Goal: Task Accomplishment & Management: Use online tool/utility

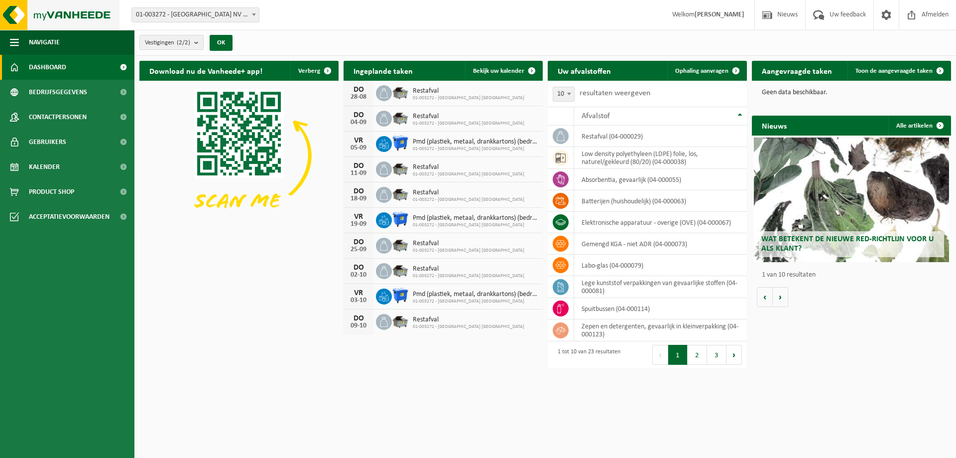
click at [53, 13] on img at bounding box center [59, 15] width 119 height 30
click at [708, 71] on span "Ophaling aanvragen" at bounding box center [701, 71] width 53 height 6
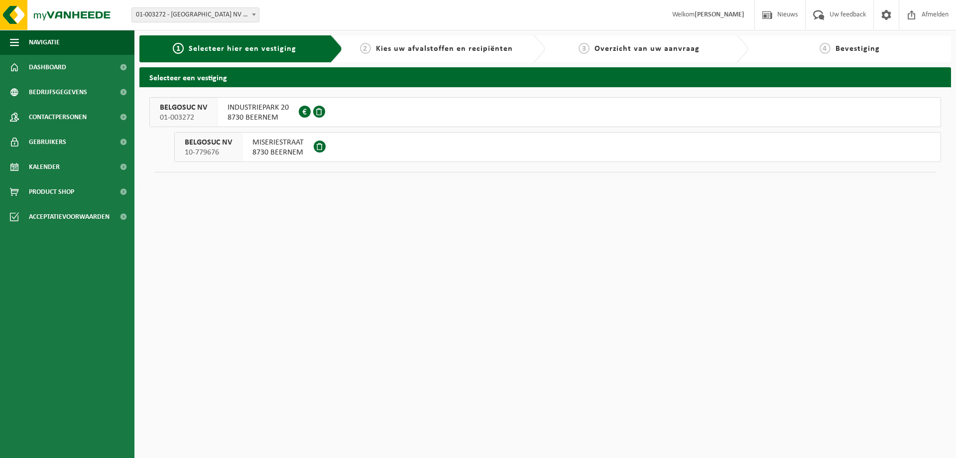
click at [369, 148] on button "BELGOSUC NV 10-779676 MISERIESTRAAT 8730 BEERNEM" at bounding box center [557, 147] width 767 height 30
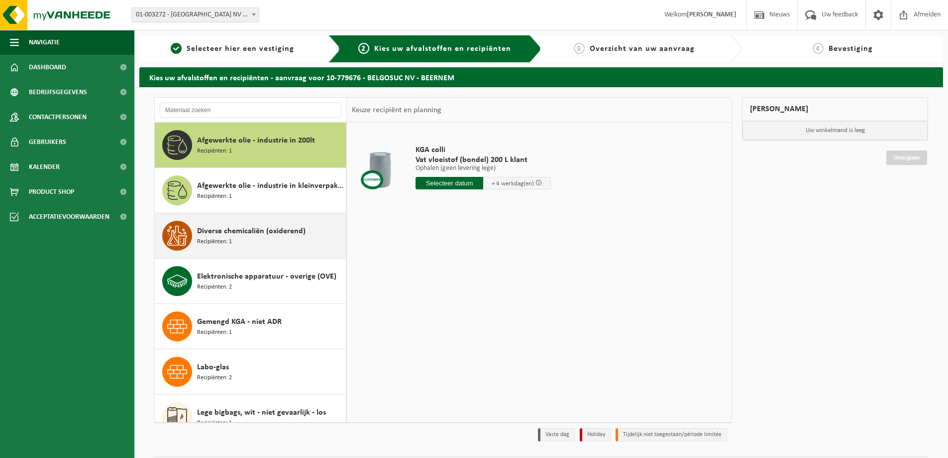
click at [265, 240] on div "Diverse chemicaliën (oxiderend) Recipiënten: 1" at bounding box center [270, 236] width 146 height 30
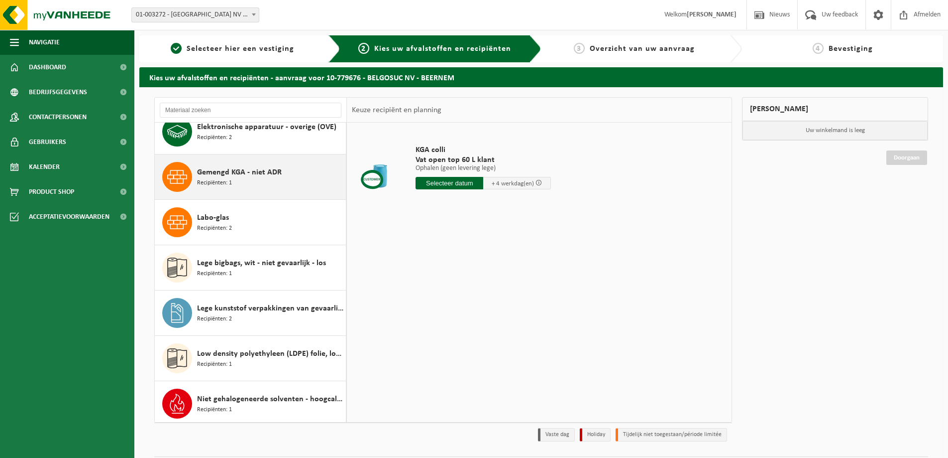
click at [276, 187] on div "Gemengd KGA - niet ADR Recipiënten: 1" at bounding box center [270, 177] width 146 height 30
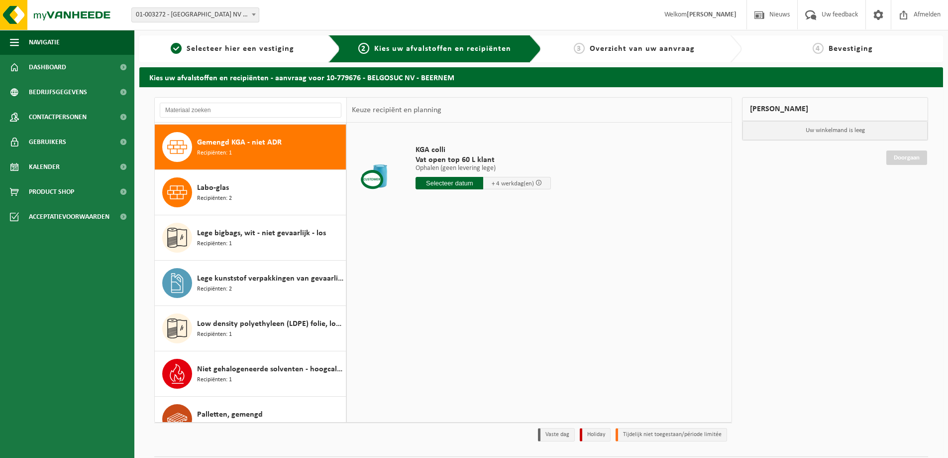
scroll to position [181, 0]
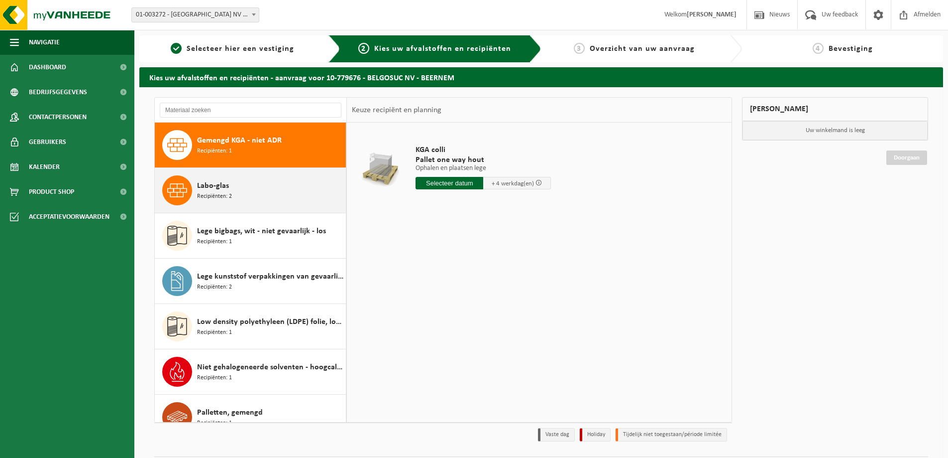
click at [263, 185] on div "Labo-glas Recipiënten: 2" at bounding box center [270, 190] width 146 height 30
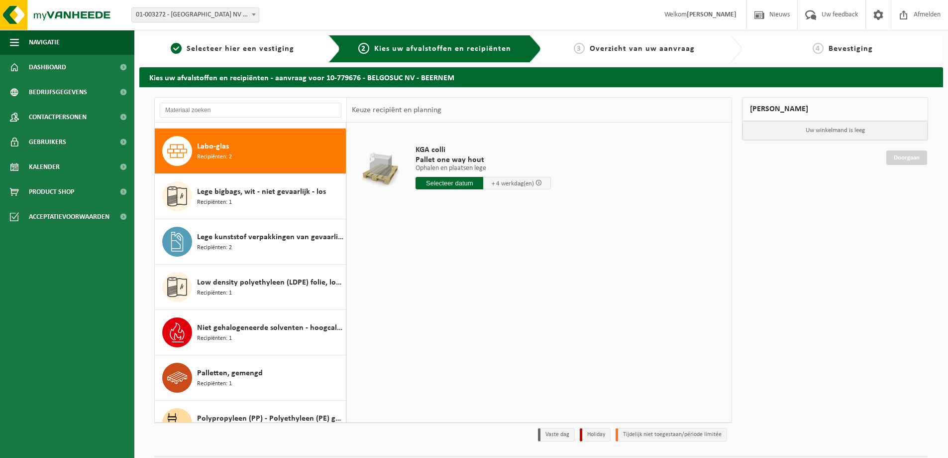
scroll to position [227, 0]
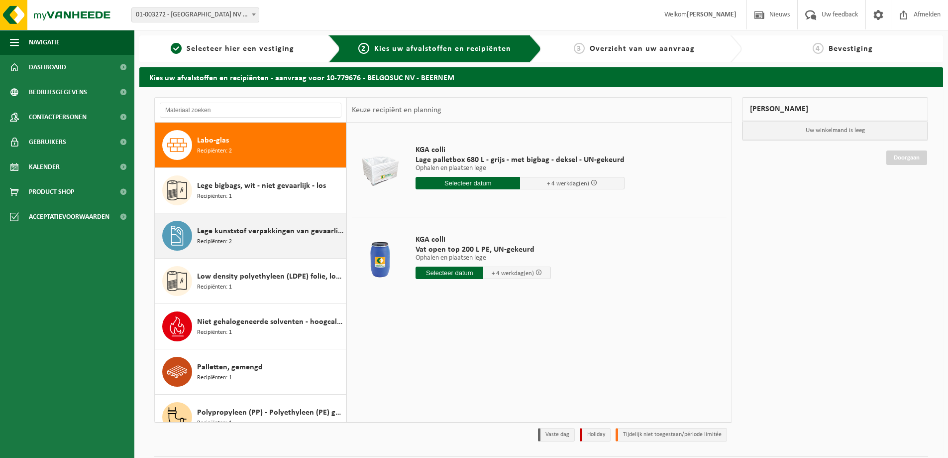
click at [274, 241] on div "Lege kunststof verpakkingen van gevaarlijke stoffen Recipiënten: 2" at bounding box center [270, 236] width 146 height 30
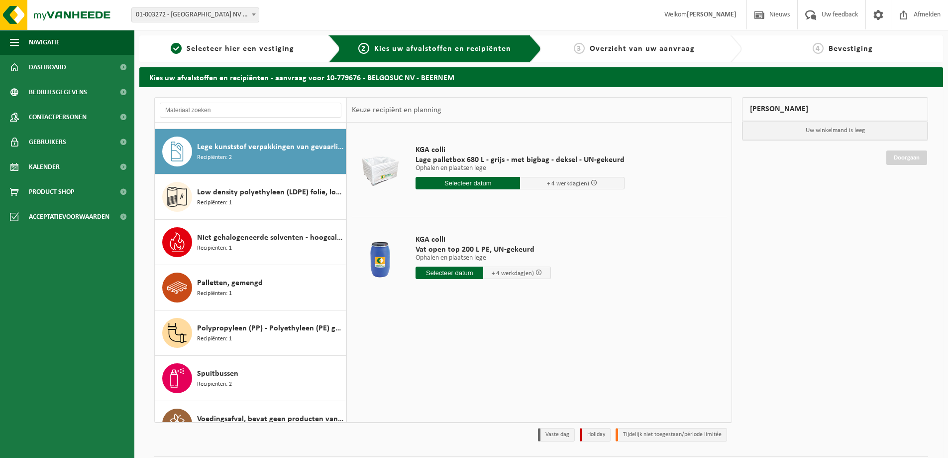
scroll to position [317, 0]
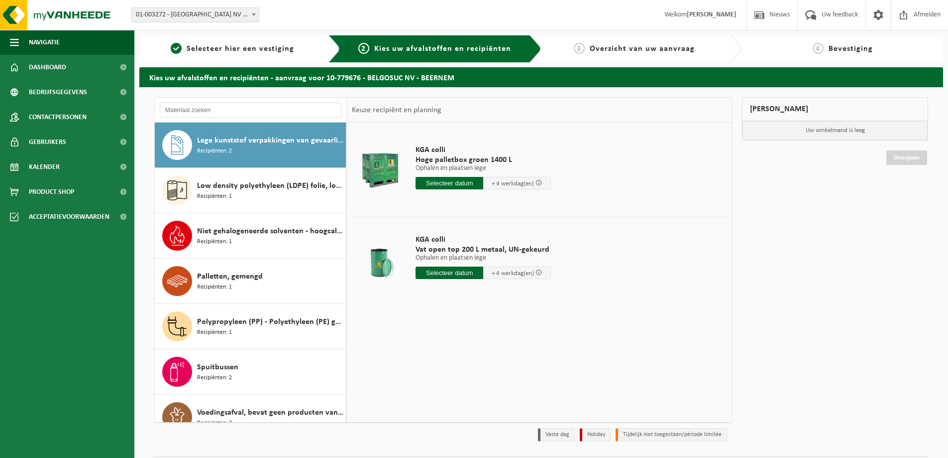
click at [439, 242] on span "KGA colli" at bounding box center [483, 240] width 135 height 10
click at [212, 192] on span "Recipiënten: 1" at bounding box center [214, 196] width 35 height 9
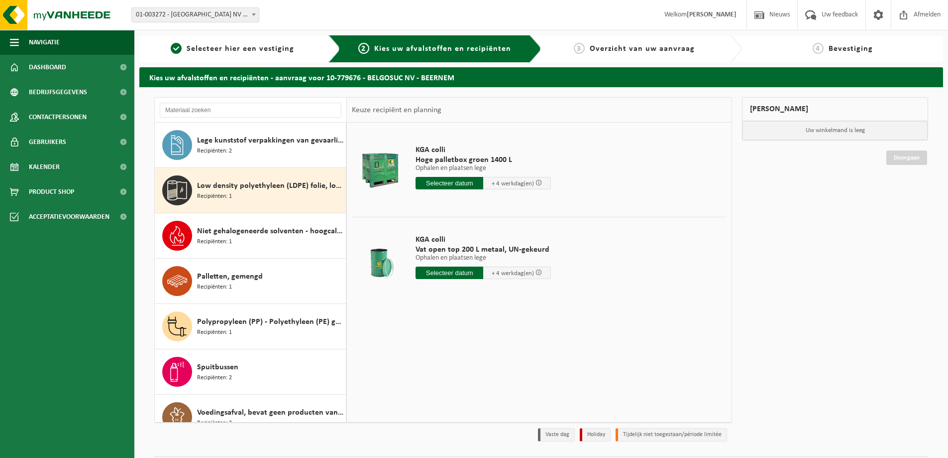
scroll to position [335, 0]
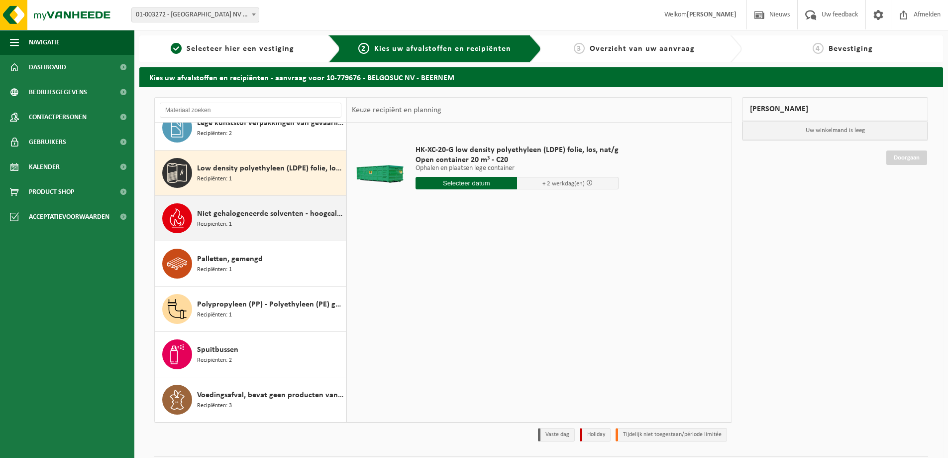
click at [265, 209] on span "Niet gehalogeneerde solventen - hoogcalorisch in kleinverpakking" at bounding box center [270, 214] width 146 height 12
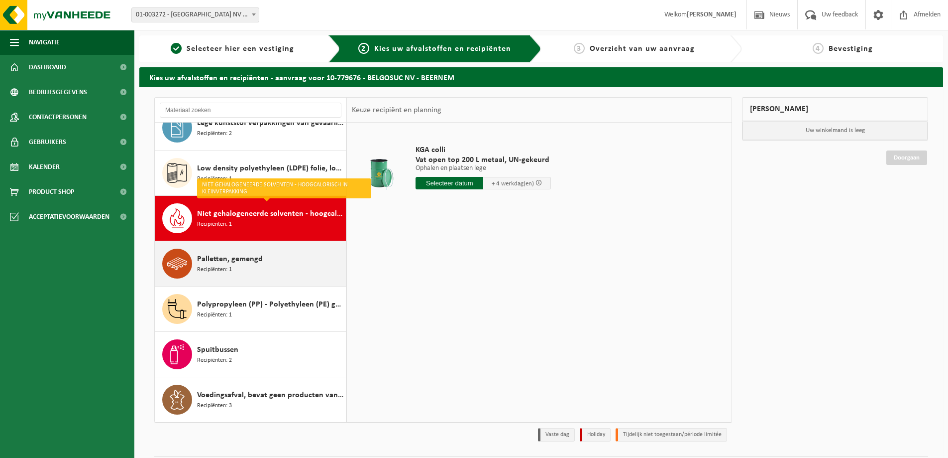
click at [263, 250] on div "Palletten, gemengd Recipiënten: 1" at bounding box center [270, 263] width 146 height 30
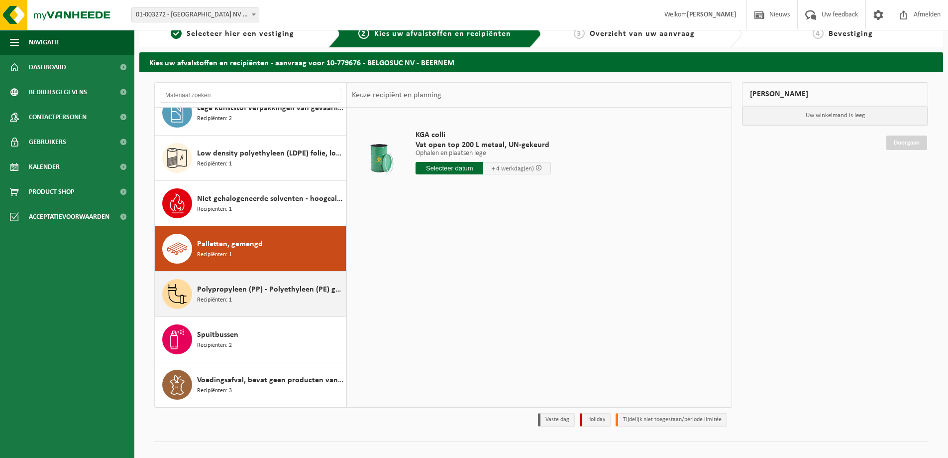
scroll to position [29, 0]
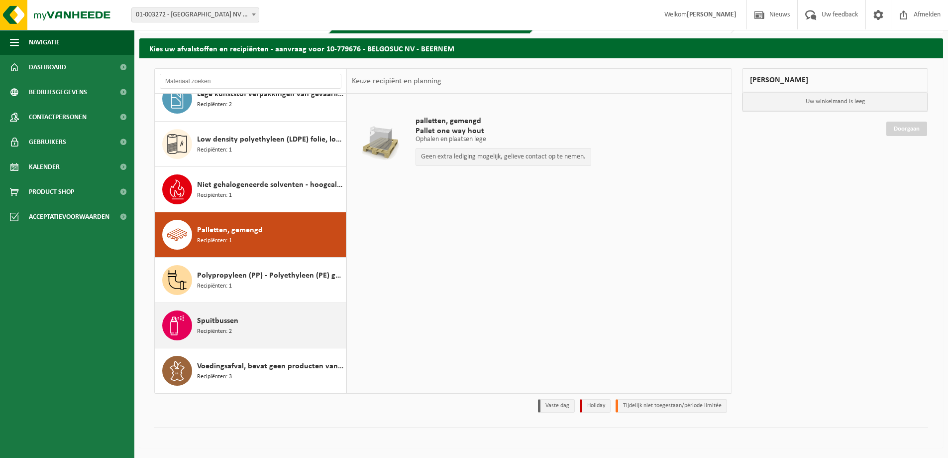
click at [270, 329] on div "Spuitbussen Recipiënten: 2" at bounding box center [270, 325] width 146 height 30
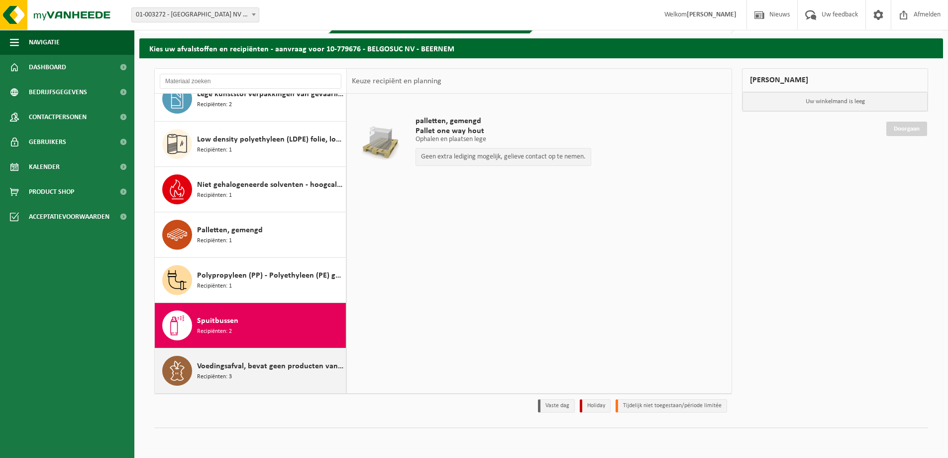
click at [278, 374] on div "Voedingsafval, bevat geen producten van dierlijke oorsprong, gemengde verpakkin…" at bounding box center [270, 370] width 146 height 30
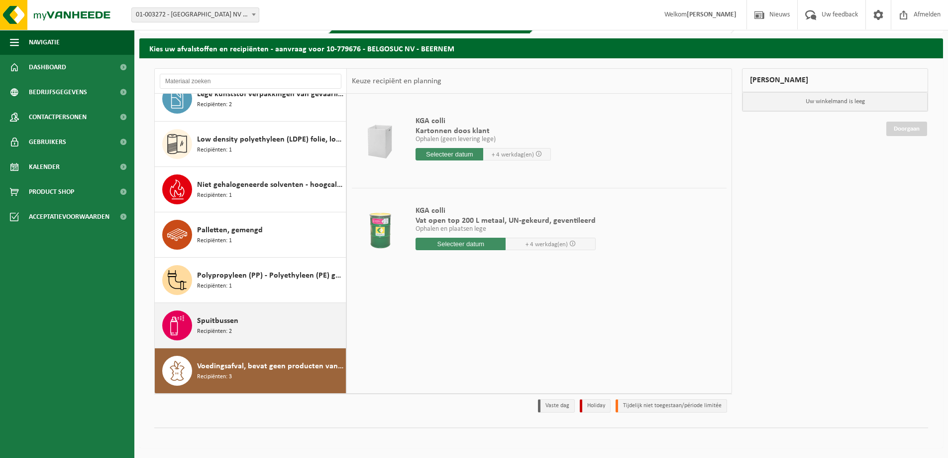
click at [268, 329] on div "Spuitbussen Recipiënten: 2" at bounding box center [270, 325] width 146 height 30
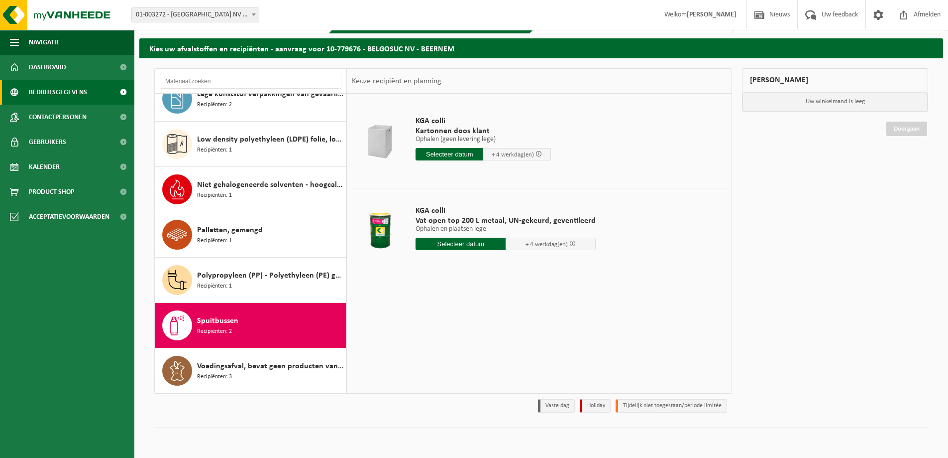
click at [70, 98] on span "Bedrijfsgegevens" at bounding box center [58, 92] width 58 height 25
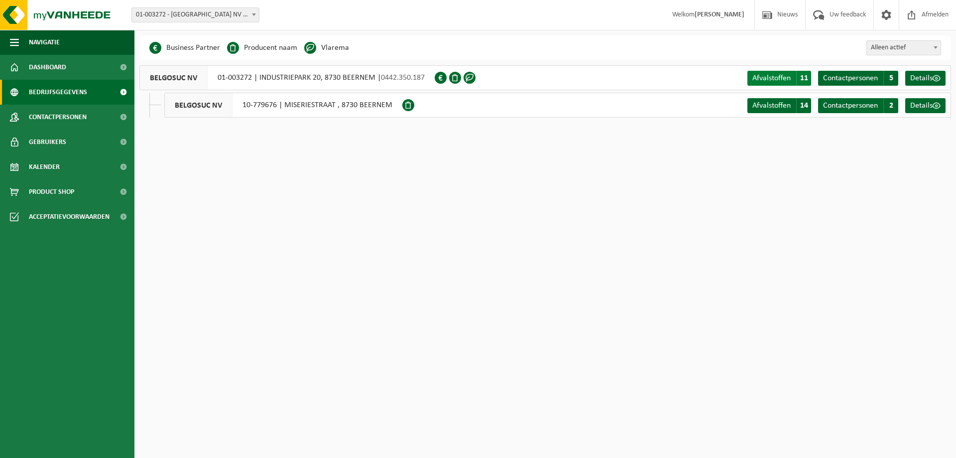
click at [787, 81] on span "Afvalstoffen" at bounding box center [771, 78] width 38 height 8
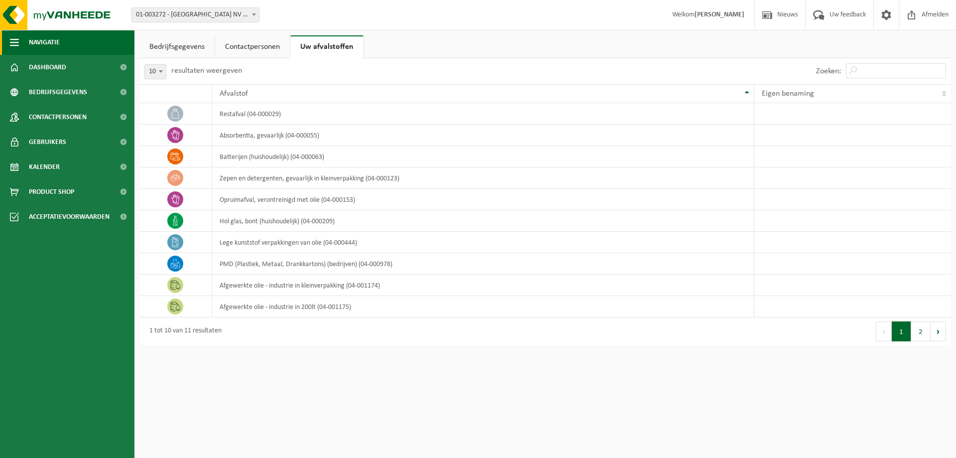
click at [41, 41] on span "Navigatie" at bounding box center [44, 42] width 31 height 25
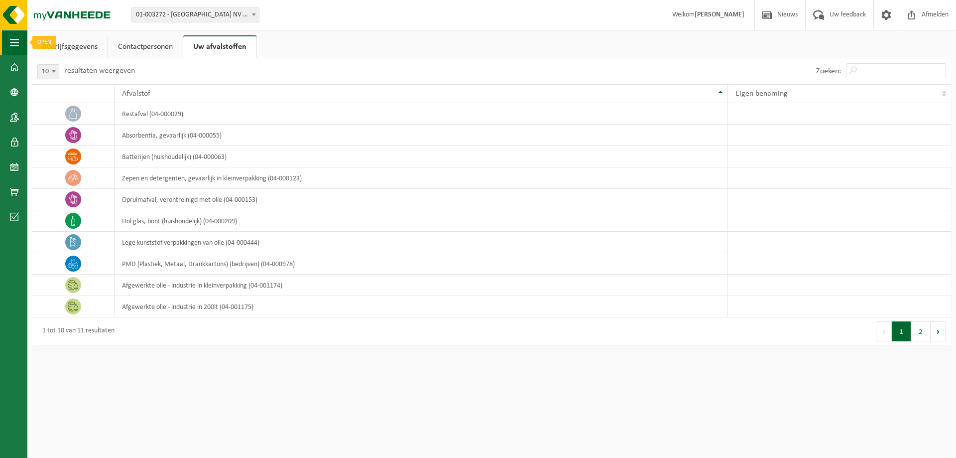
click at [19, 44] on button "Navigatie" at bounding box center [13, 42] width 27 height 25
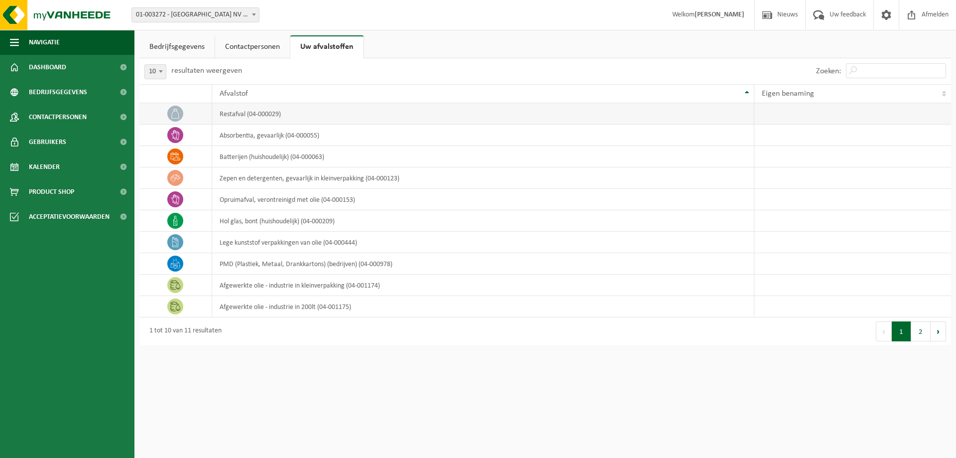
click at [425, 115] on td "restafval (04-000029)" at bounding box center [483, 113] width 542 height 21
click at [206, 118] on td at bounding box center [175, 113] width 73 height 21
click at [57, 185] on span "Product Shop" at bounding box center [51, 191] width 45 height 25
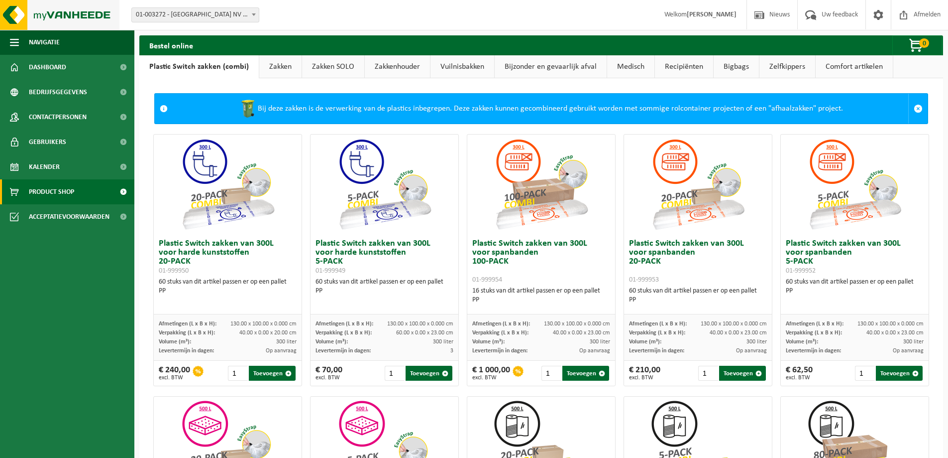
click at [55, 18] on img at bounding box center [59, 15] width 119 height 30
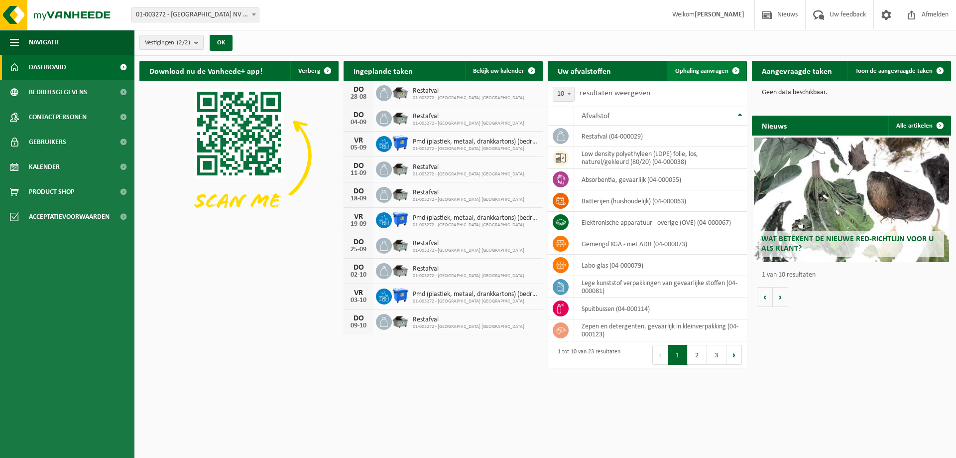
click at [686, 66] on link "Ophaling aanvragen" at bounding box center [706, 71] width 79 height 20
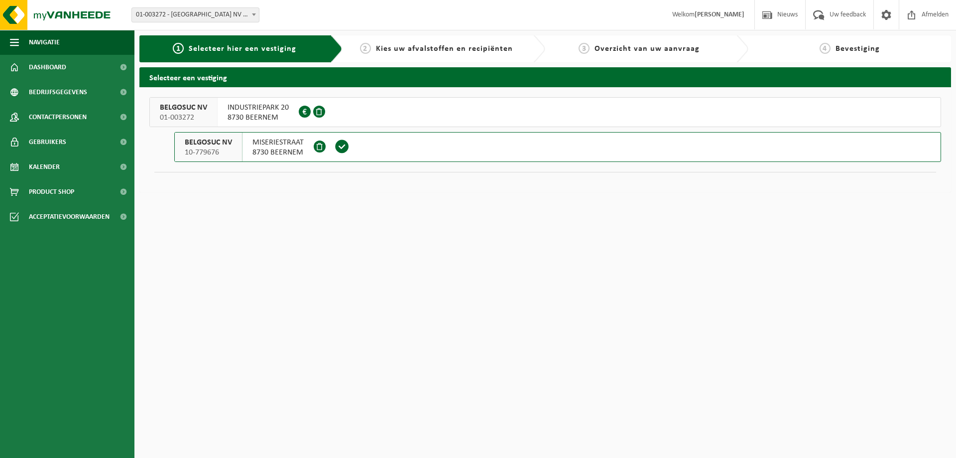
click at [272, 153] on span "8730 BEERNEM" at bounding box center [277, 152] width 51 height 10
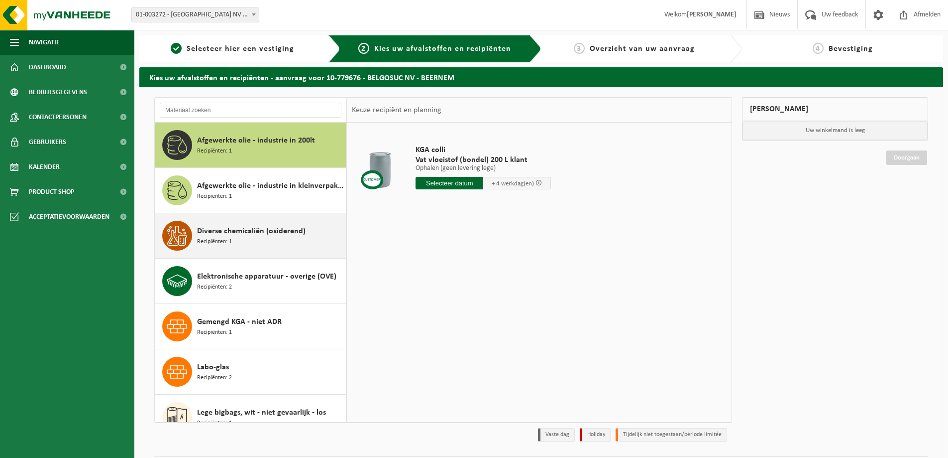
click at [259, 226] on span "Diverse chemicaliën (oxiderend)" at bounding box center [251, 231] width 109 height 12
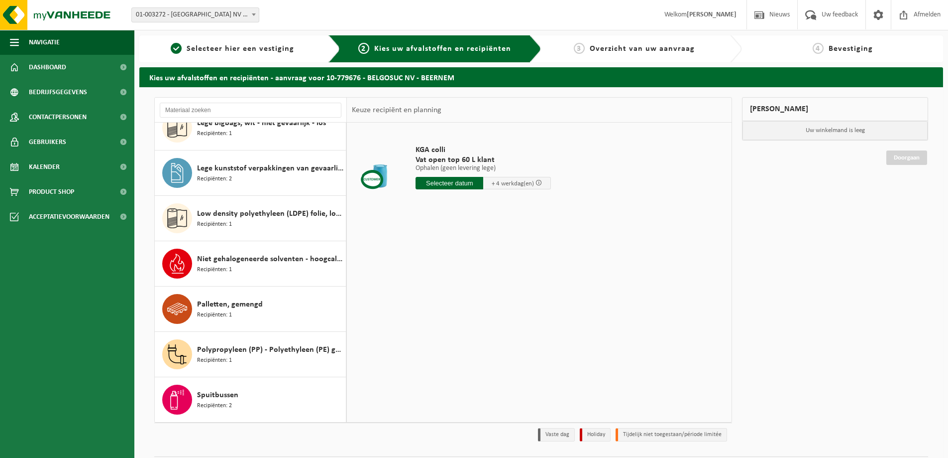
scroll to position [290, 0]
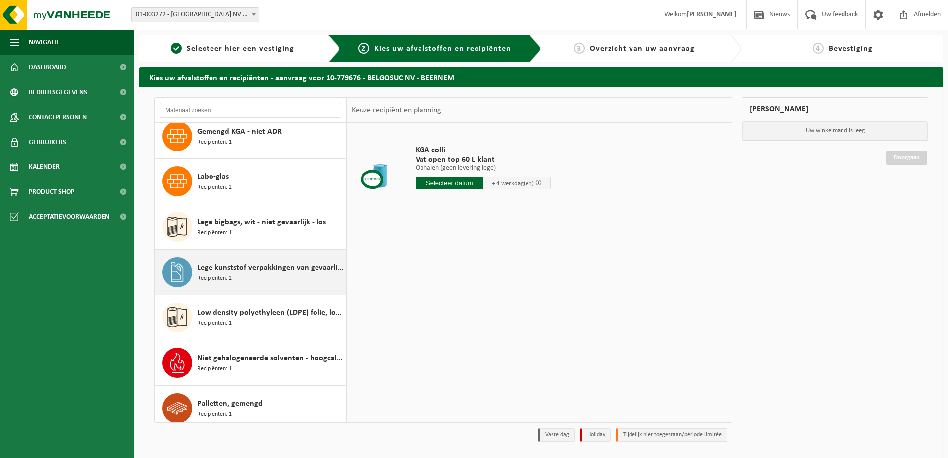
click at [258, 280] on div "Lege kunststof verpakkingen van gevaarlijke stoffen Recipiënten: 2" at bounding box center [270, 272] width 146 height 30
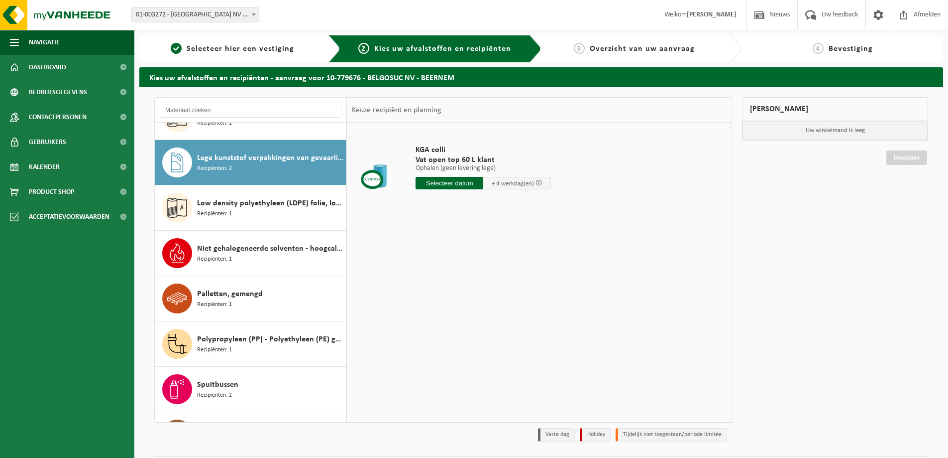
scroll to position [317, 0]
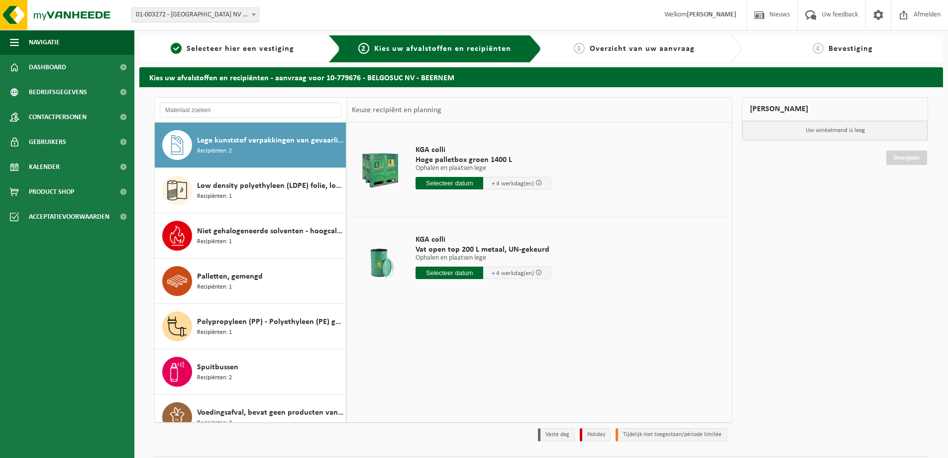
click at [297, 141] on span "Lege kunststof verpakkingen van gevaarlijke stoffen" at bounding box center [270, 140] width 146 height 12
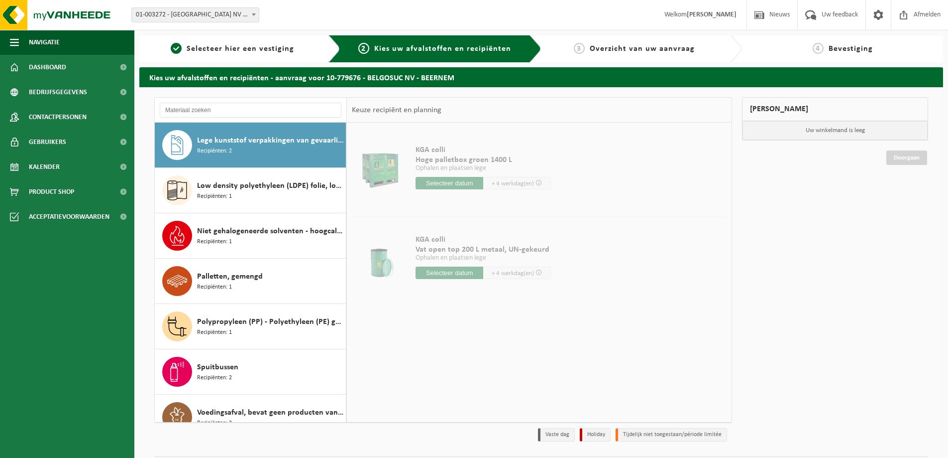
click at [297, 141] on span "Lege kunststof verpakkingen van gevaarlijke stoffen" at bounding box center [270, 140] width 146 height 12
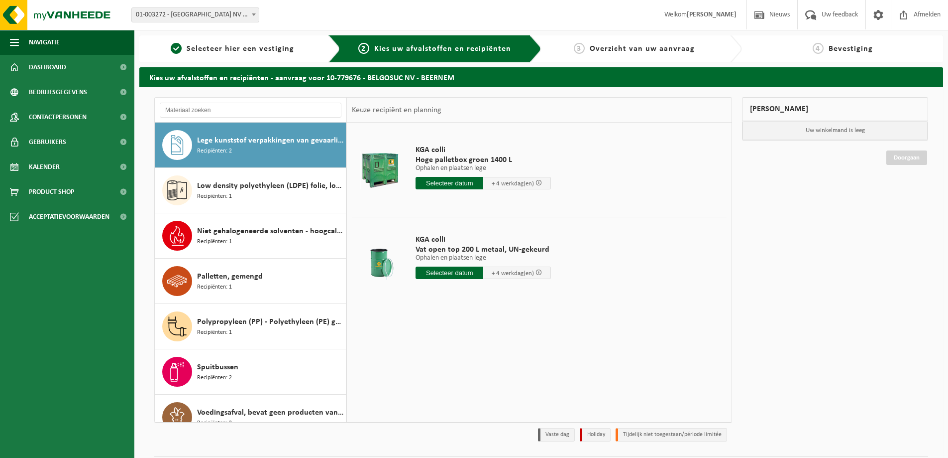
drag, startPoint x: 261, startPoint y: 134, endPoint x: 606, endPoint y: 363, distance: 414.1
click at [606, 364] on div "KGA colli Hoge palletbox groen 1400 L Ophalen en plaatsen lege Ophalen en plaat…" at bounding box center [539, 271] width 385 height 299
click at [270, 232] on span "Niet gehalogeneerde solventen - hoogcalorisch in kleinverpakking" at bounding box center [270, 231] width 146 height 12
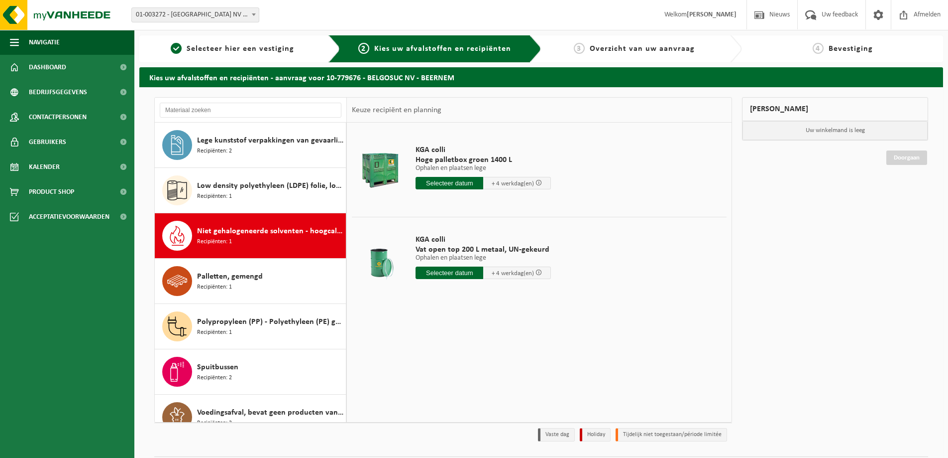
scroll to position [335, 0]
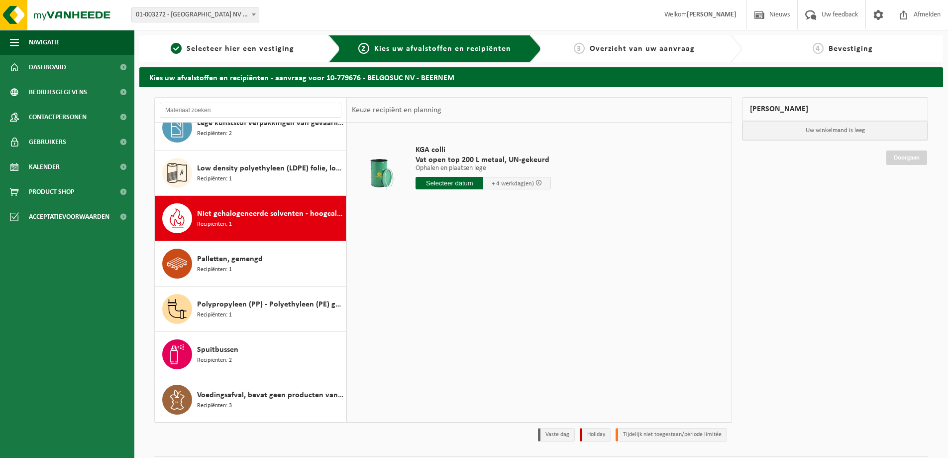
click at [179, 214] on icon at bounding box center [177, 218] width 20 height 20
drag, startPoint x: 179, startPoint y: 214, endPoint x: 612, endPoint y: 271, distance: 436.9
click at [612, 271] on div "KGA colli Vat open top 200 L metaal, UN-gekeurd Ophalen en plaatsen lege Ophale…" at bounding box center [539, 271] width 385 height 299
click at [440, 182] on input "text" at bounding box center [450, 183] width 68 height 12
click at [641, 211] on td "KGA colli Vat open top 200 L metaal, UN-gekeurd Ophalen en plaatsen lege Ophale…" at bounding box center [567, 169] width 319 height 84
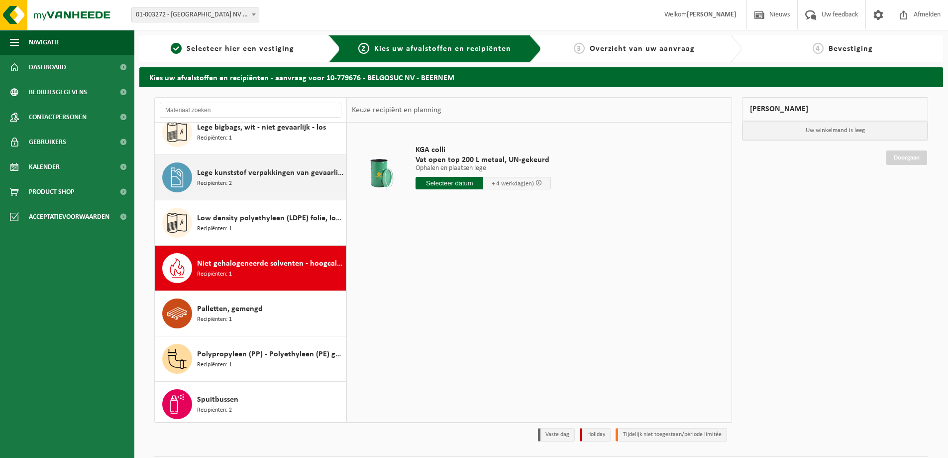
click at [254, 168] on span "Lege kunststof verpakkingen van gevaarlijke stoffen" at bounding box center [270, 173] width 146 height 12
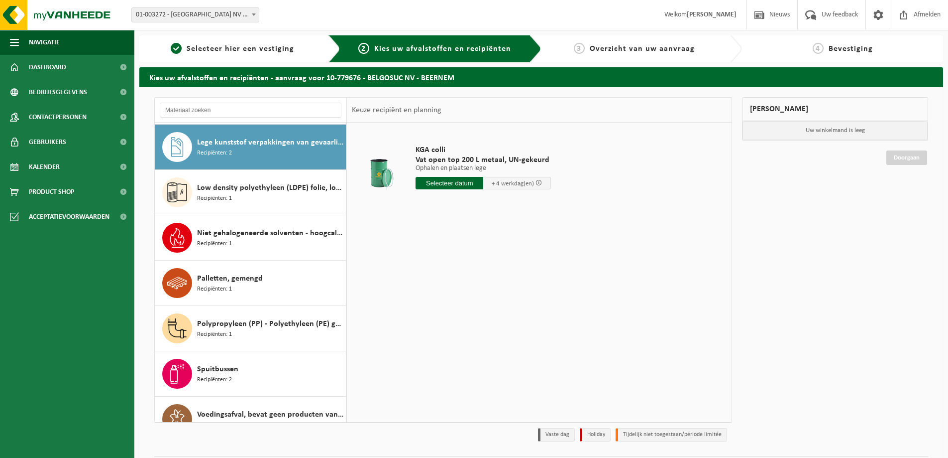
scroll to position [317, 0]
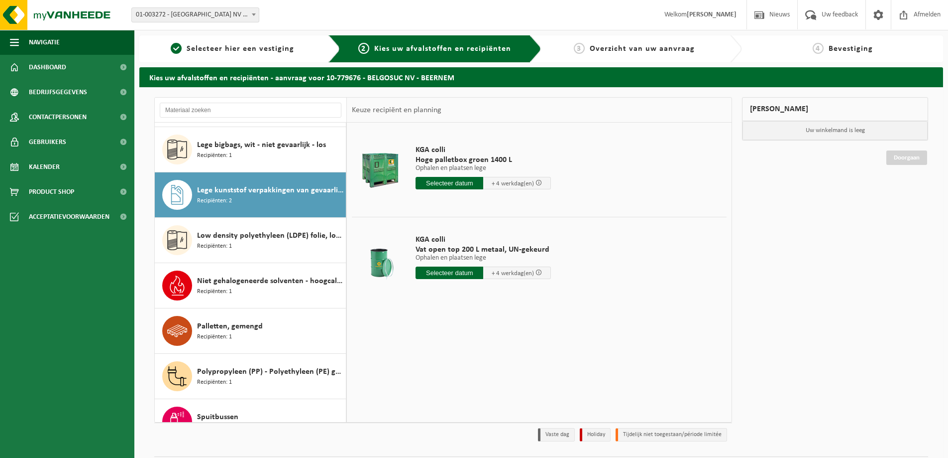
click at [268, 205] on div "Lege kunststof verpakkingen van gevaarlijke stoffen Recipiënten: 2" at bounding box center [270, 195] width 146 height 30
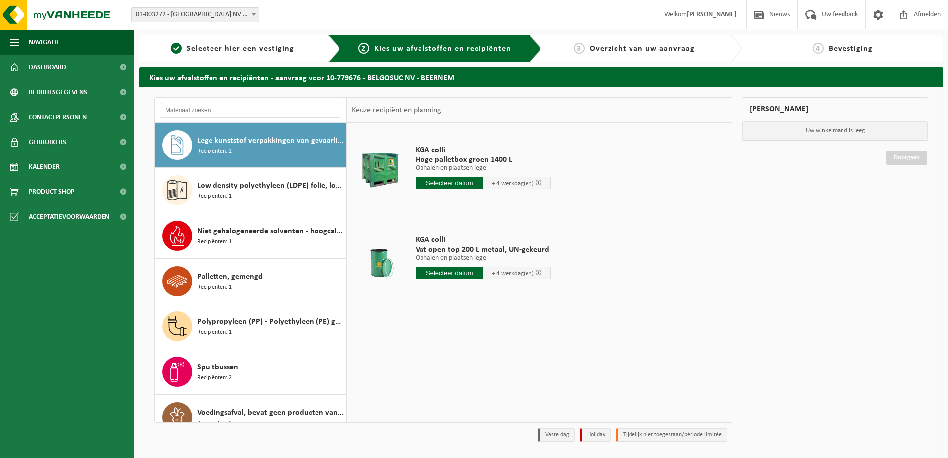
click at [525, 333] on div "KGA colli Hoge palletbox groen 1400 L Ophalen en plaatsen lege Ophalen en plaat…" at bounding box center [539, 271] width 385 height 299
click at [439, 271] on input "text" at bounding box center [450, 272] width 68 height 12
click at [698, 293] on td "KGA colli Vat open top 200 L metaal, UN-gekeurd Ophalen en plaatsen lege Ophale…" at bounding box center [567, 259] width 319 height 85
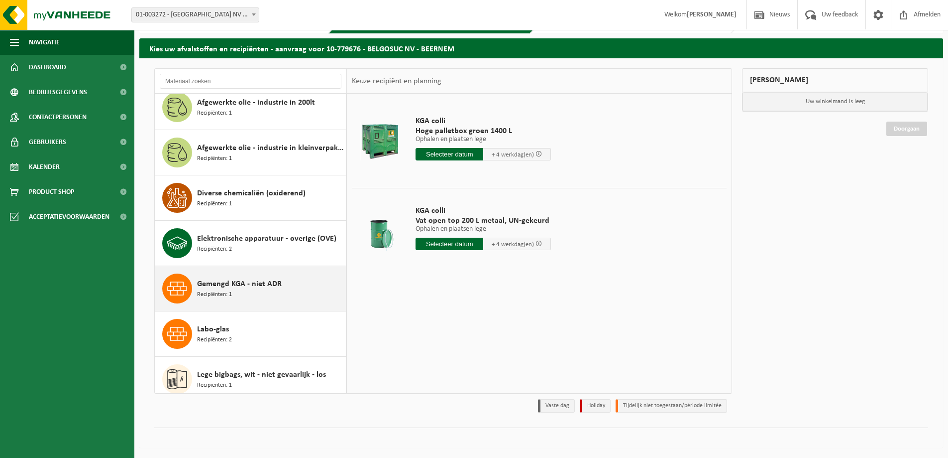
scroll to position [0, 0]
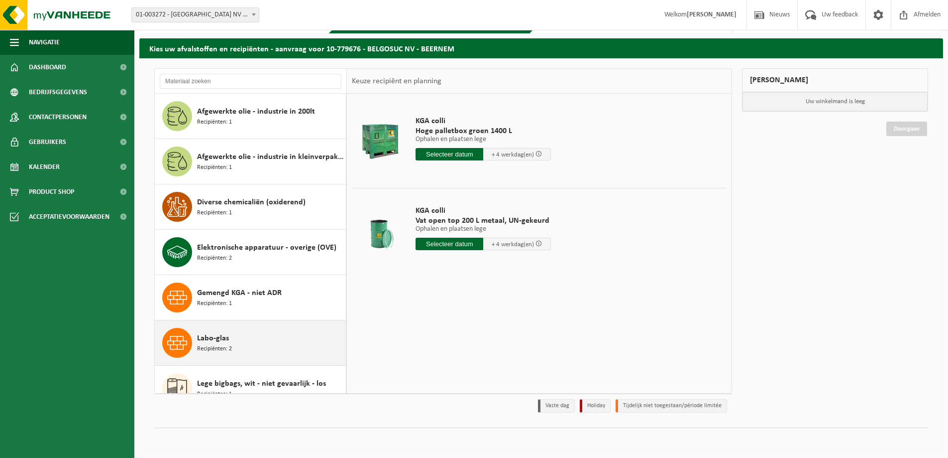
click at [256, 336] on div "Labo-glas Recipiënten: 2" at bounding box center [270, 343] width 146 height 30
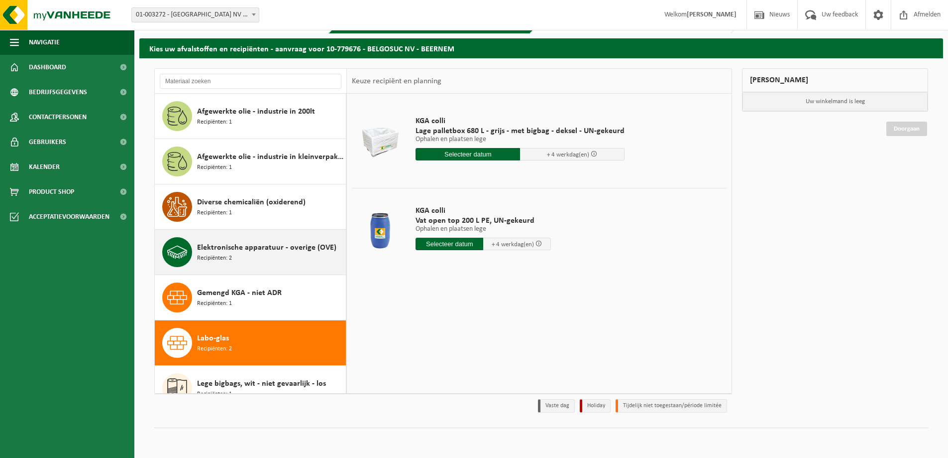
click at [273, 240] on div "Elektronische apparatuur - overige (OVE) Recipiënten: 2" at bounding box center [270, 252] width 146 height 30
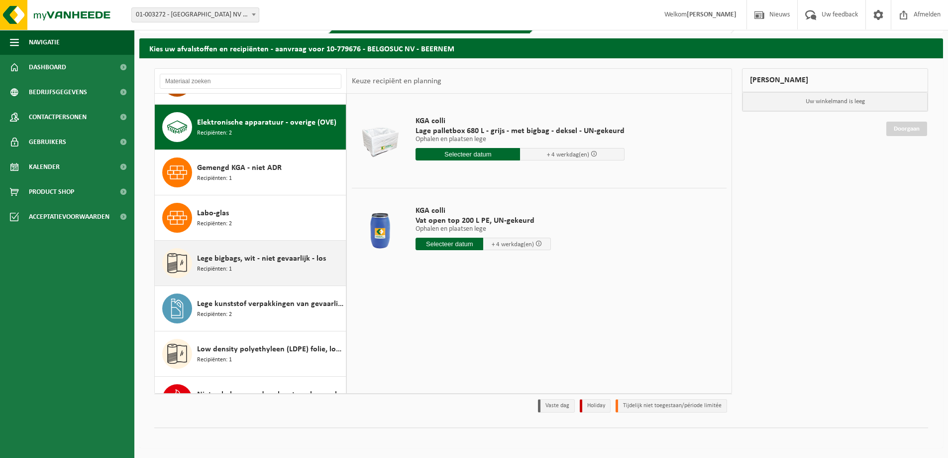
scroll to position [136, 0]
